Goal: Task Accomplishment & Management: Use online tool/utility

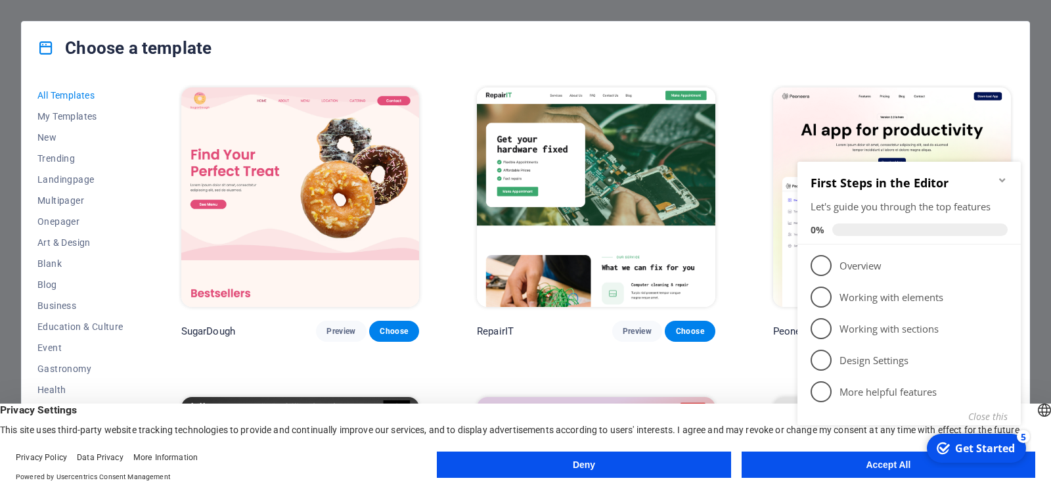
click at [1001, 181] on icon "Minimize checklist" at bounding box center [1002, 180] width 6 height 4
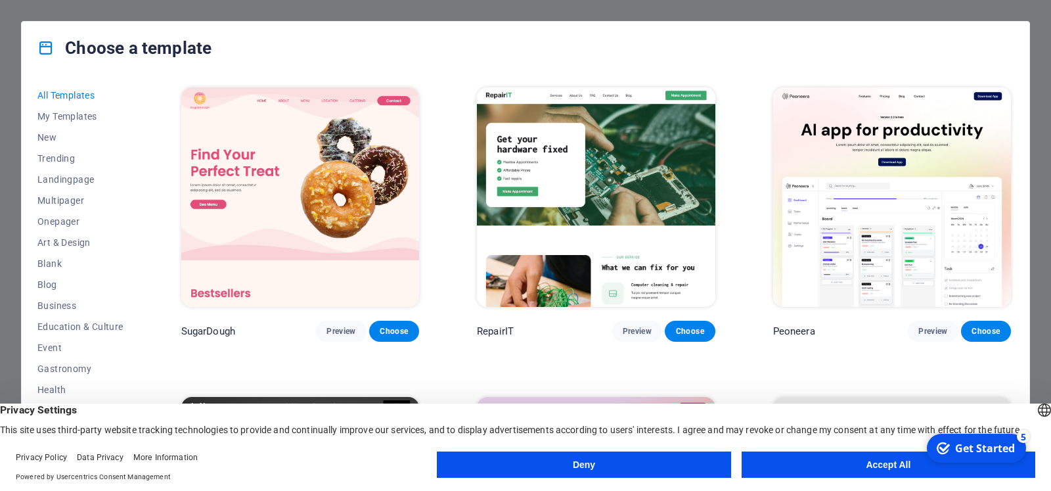
click at [799, 464] on button "Accept All" at bounding box center [889, 464] width 294 height 26
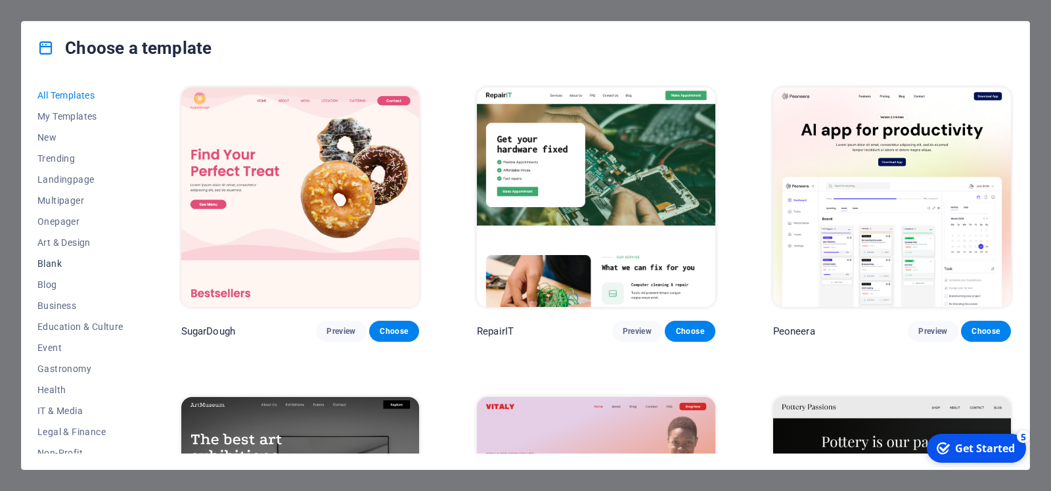
click at [94, 263] on span "Blank" at bounding box center [80, 263] width 86 height 11
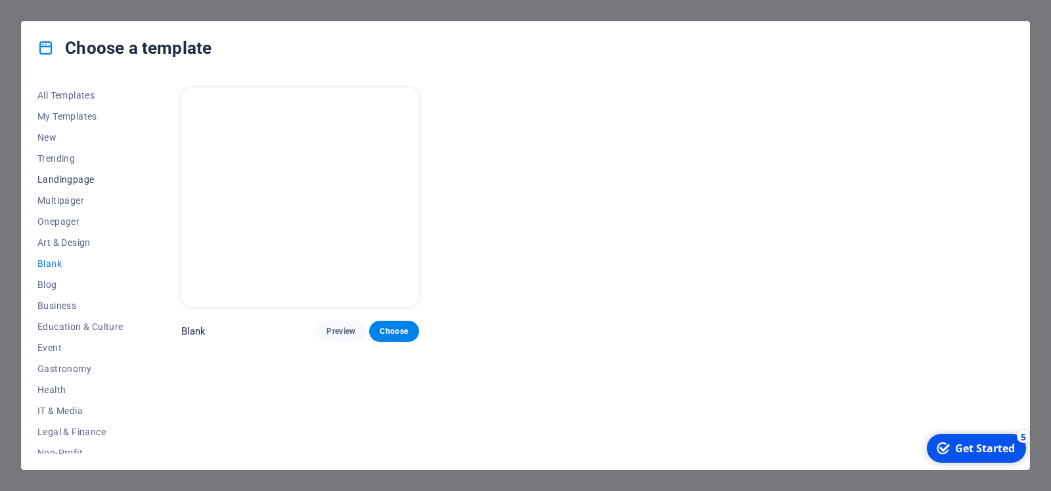
click at [88, 181] on span "Landingpage" at bounding box center [80, 179] width 86 height 11
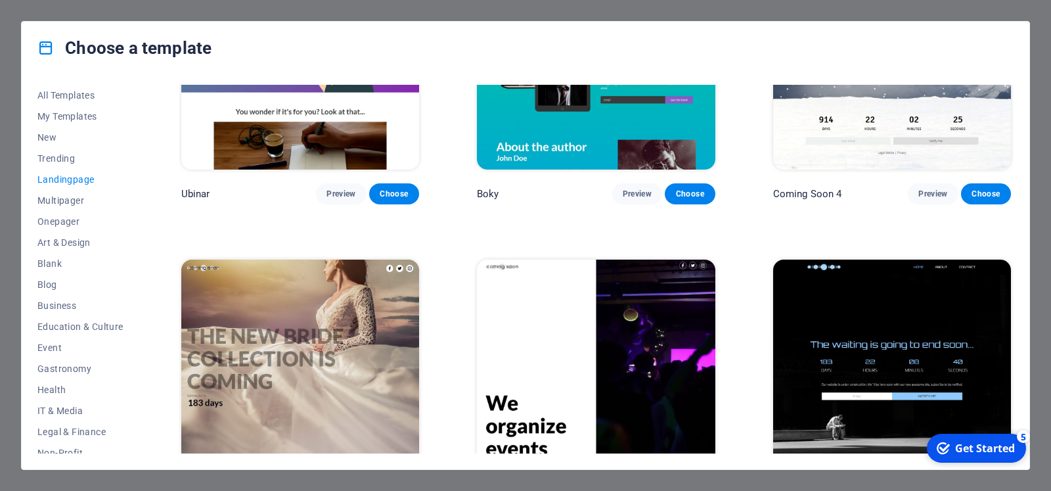
click at [66, 175] on span "Landingpage" at bounding box center [80, 179] width 86 height 11
click at [967, 447] on div "Get Started" at bounding box center [985, 448] width 60 height 14
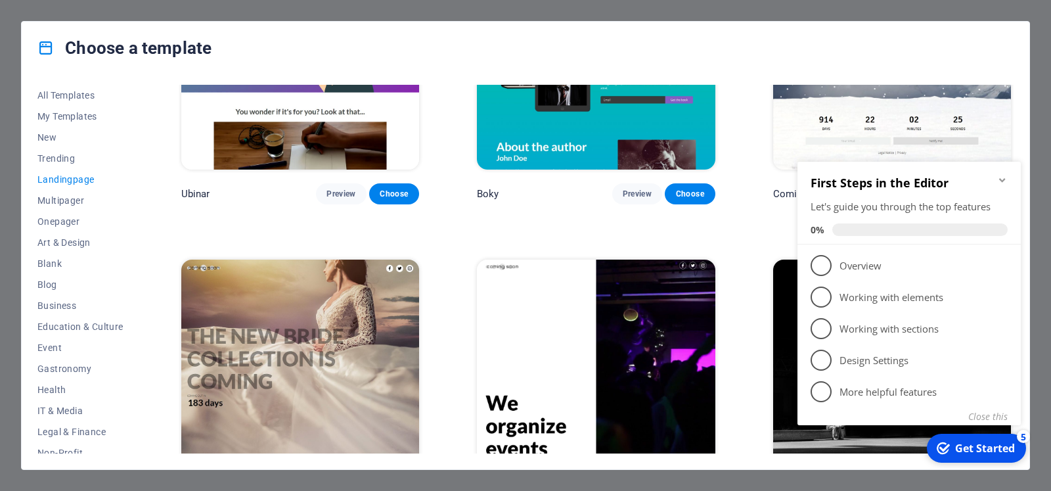
click at [1001, 180] on icon "Minimize checklist" at bounding box center [1002, 180] width 6 height 4
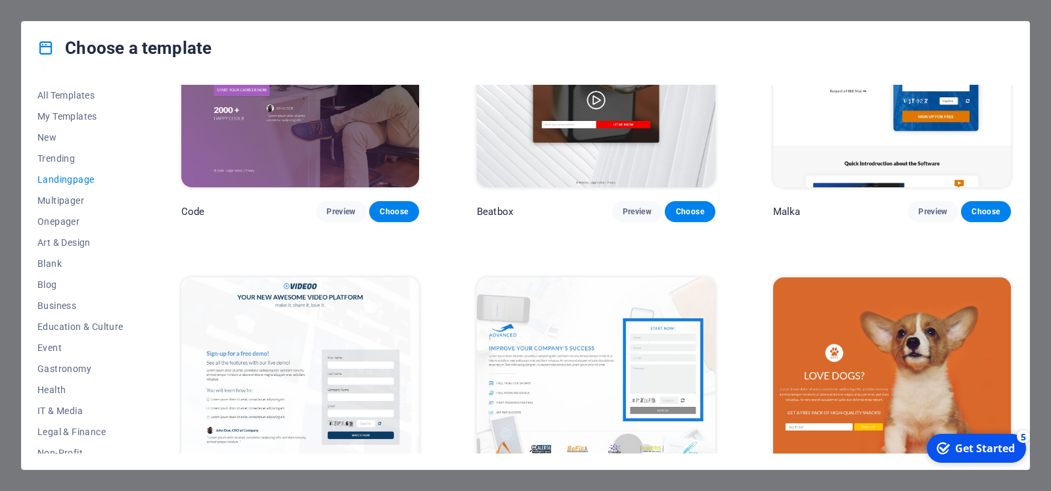
scroll to position [352, 0]
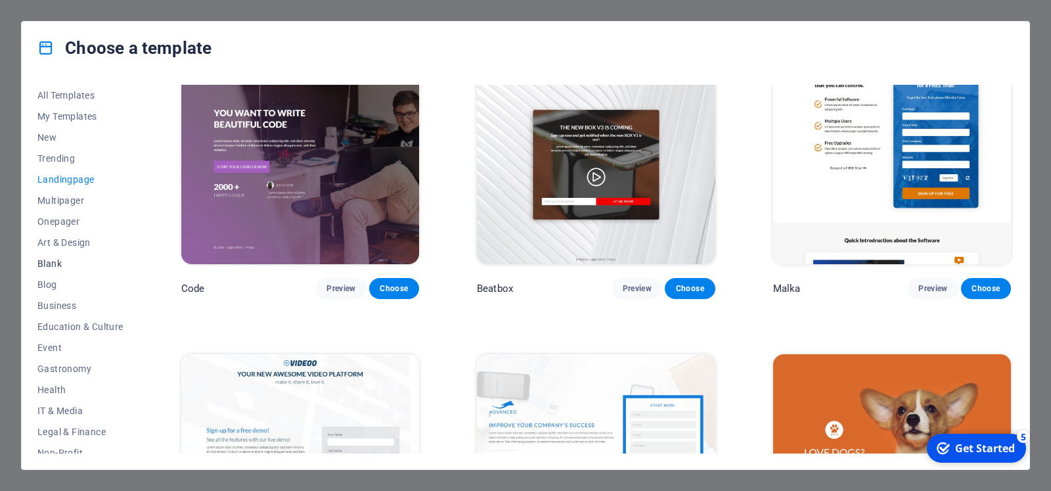
click at [63, 262] on span "Blank" at bounding box center [80, 263] width 86 height 11
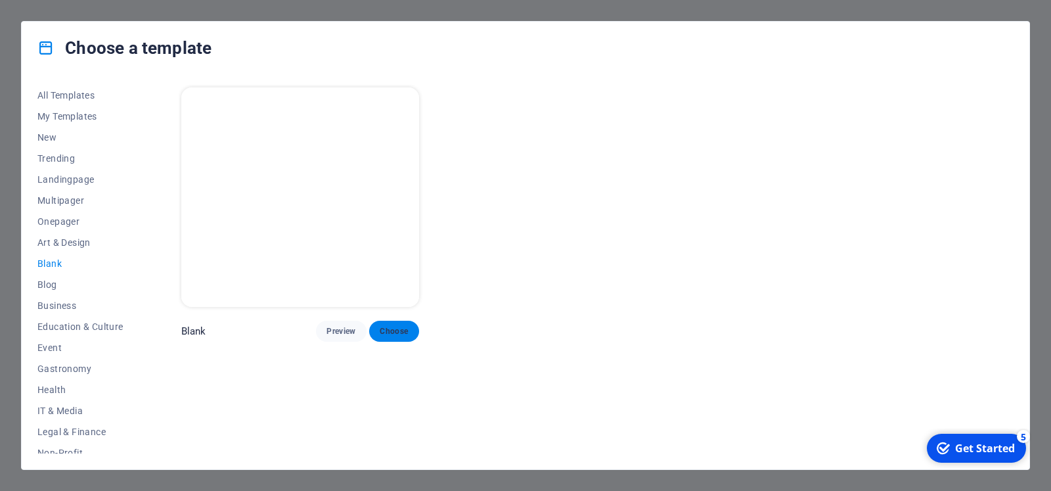
click at [409, 326] on span "Choose" at bounding box center [394, 331] width 29 height 11
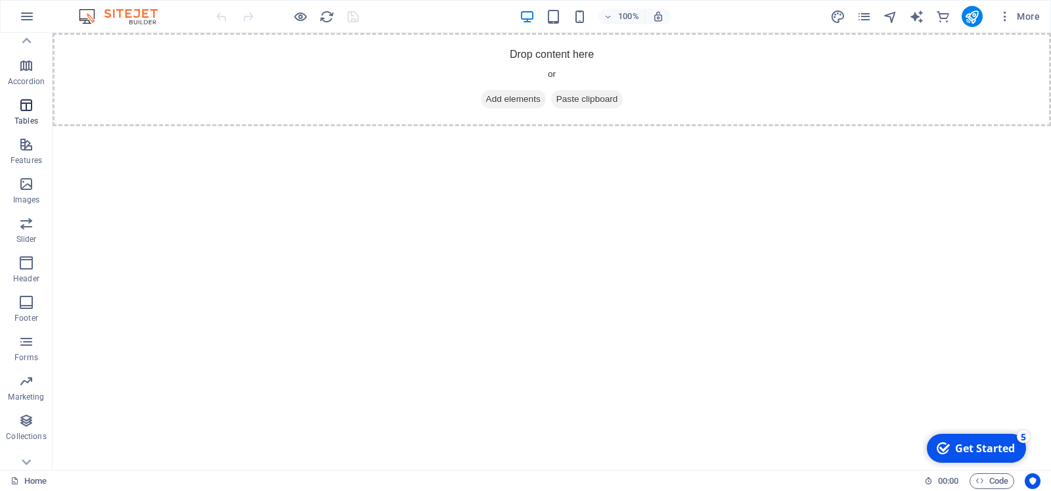
scroll to position [194, 0]
click at [32, 250] on icon "button" at bounding box center [26, 247] width 16 height 16
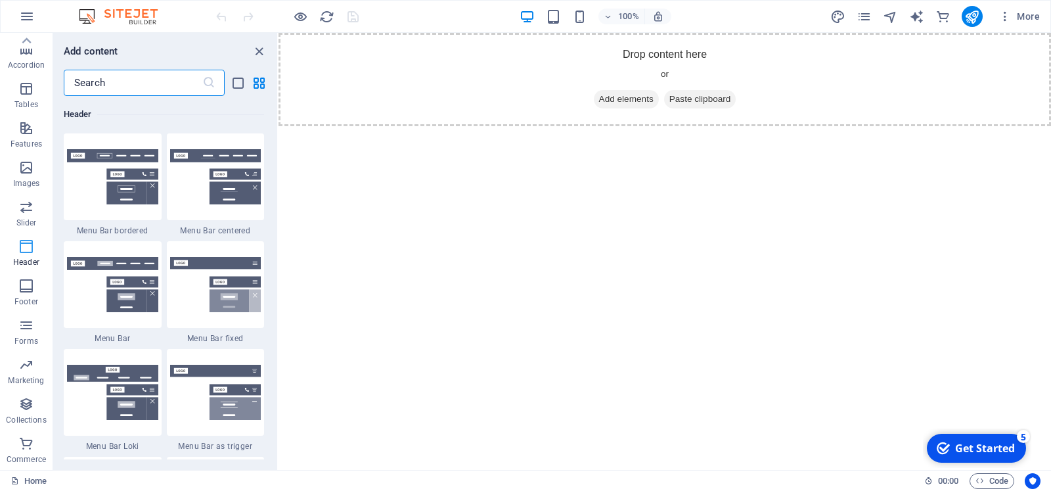
scroll to position [0, 0]
